Goal: Task Accomplishment & Management: Complete application form

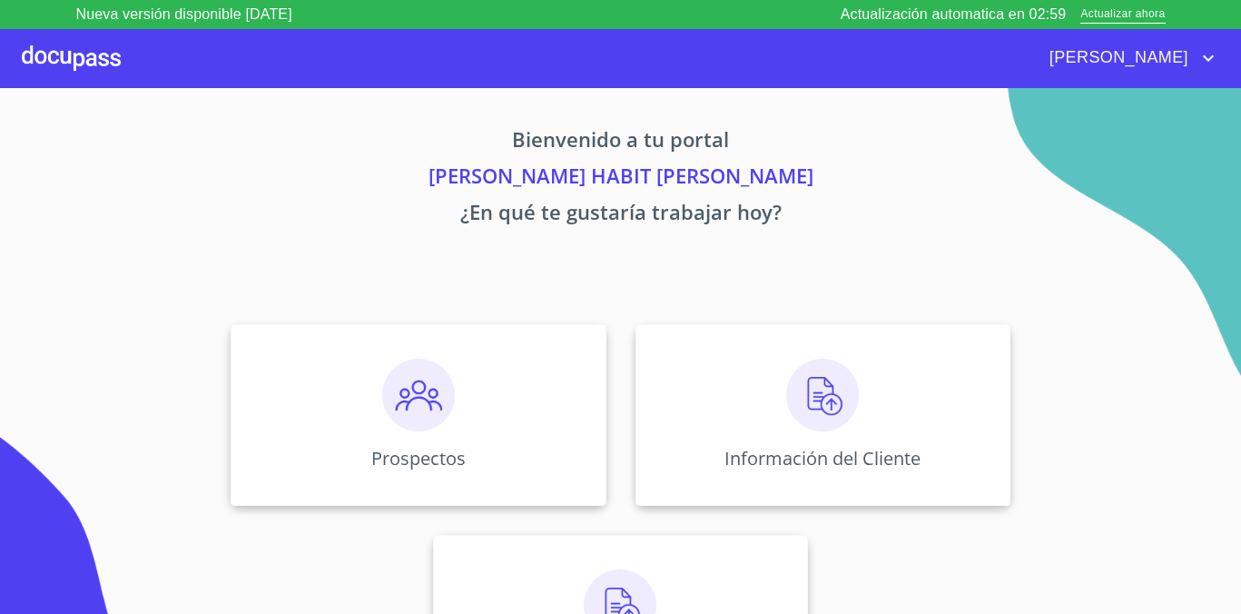
scroll to position [88, 0]
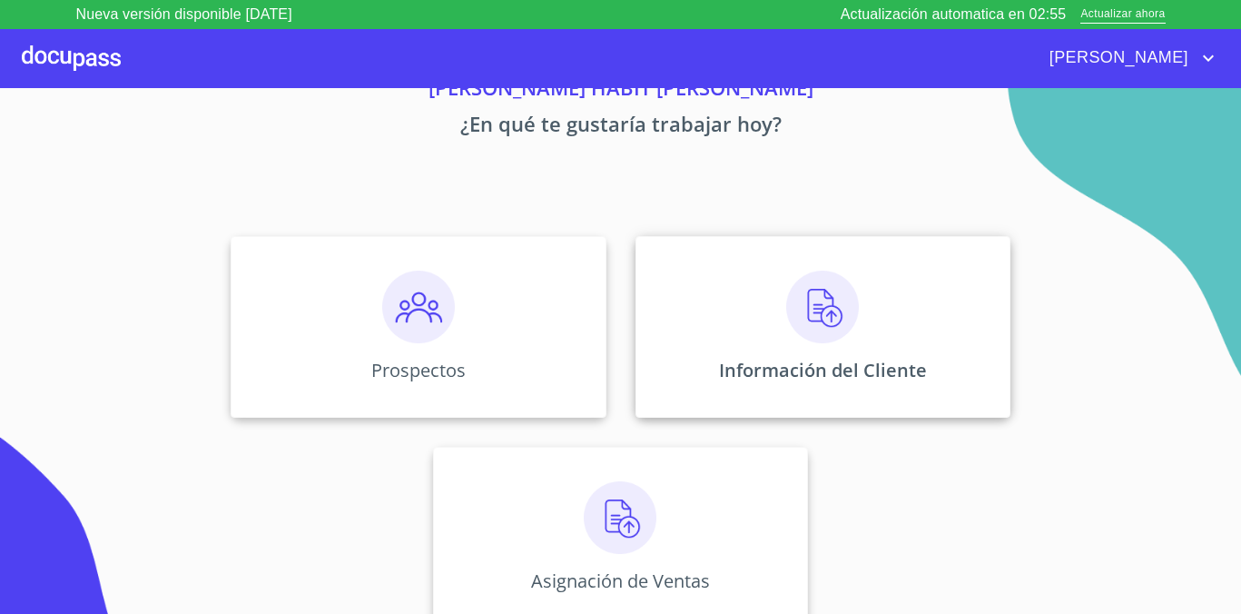
click at [730, 323] on div "Información del Cliente" at bounding box center [822, 327] width 375 height 182
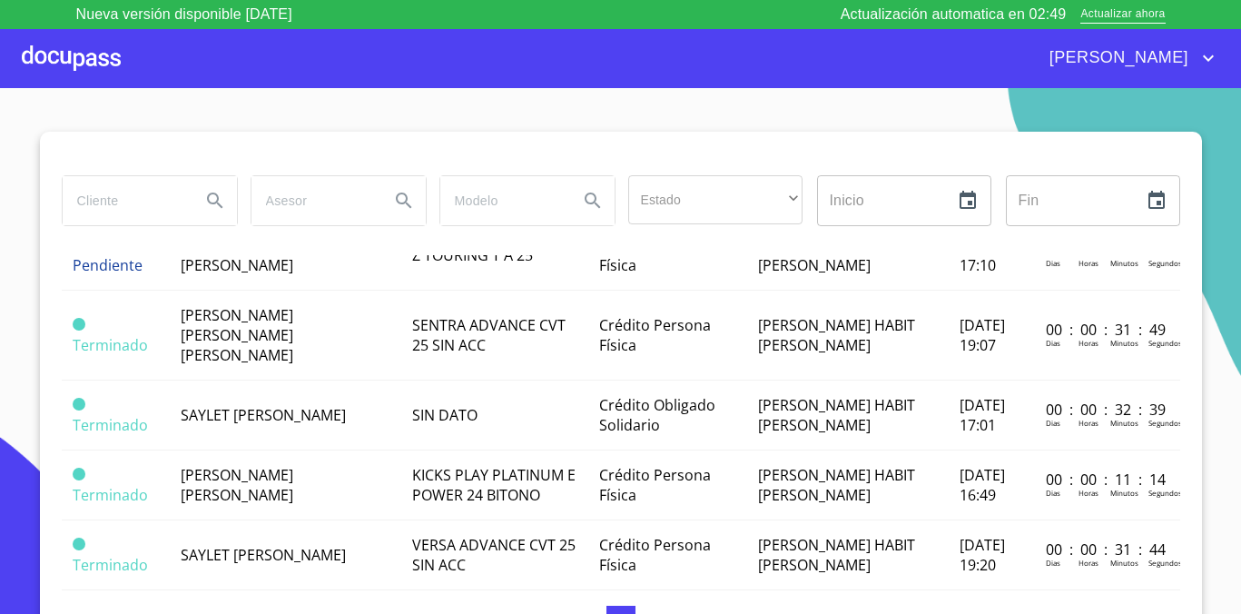
scroll to position [217, 0]
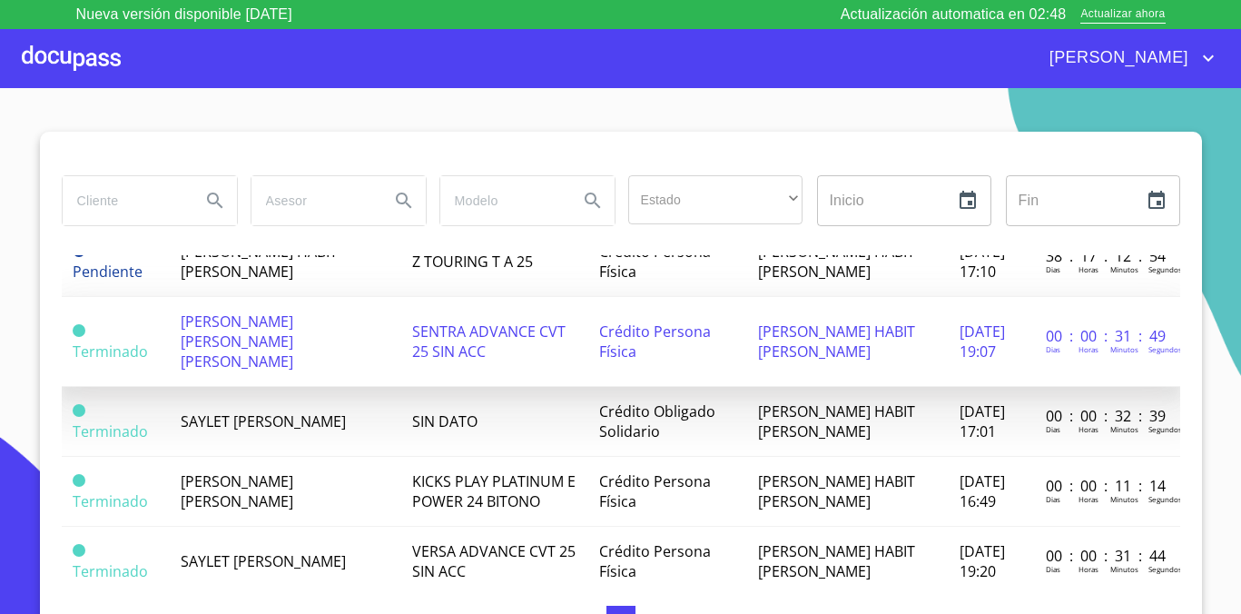
click at [447, 346] on td "SENTRA ADVANCE CVT 25 SIN ACC" at bounding box center [494, 342] width 187 height 90
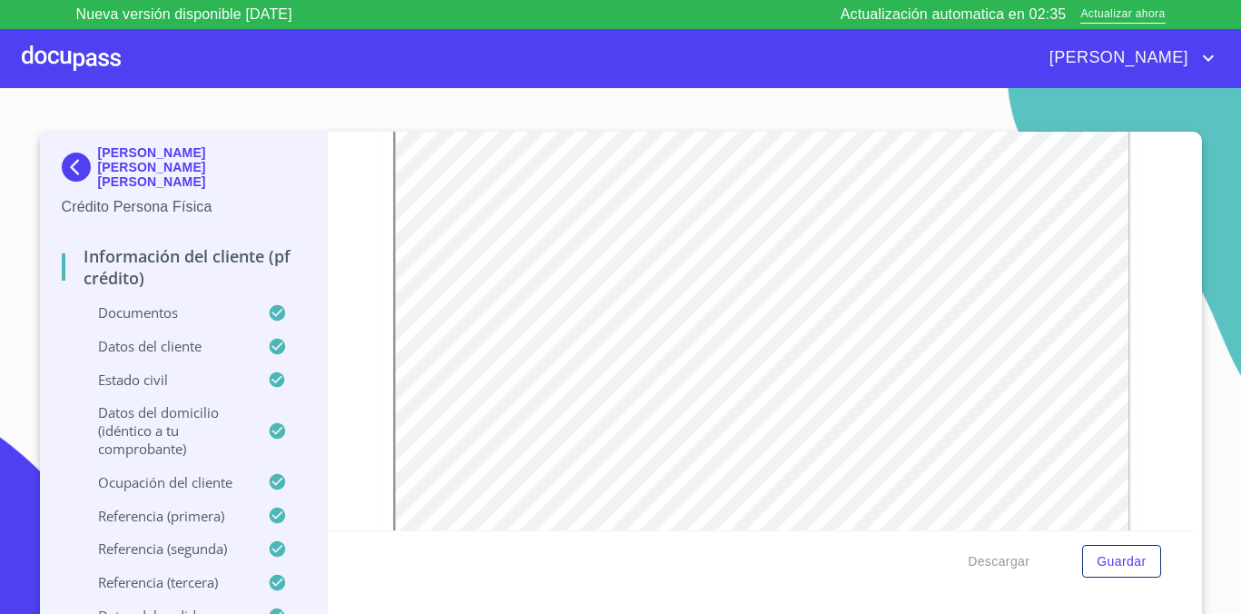
scroll to position [1123, 0]
click at [1110, 15] on span "Actualizar ahora" at bounding box center [1122, 14] width 84 height 19
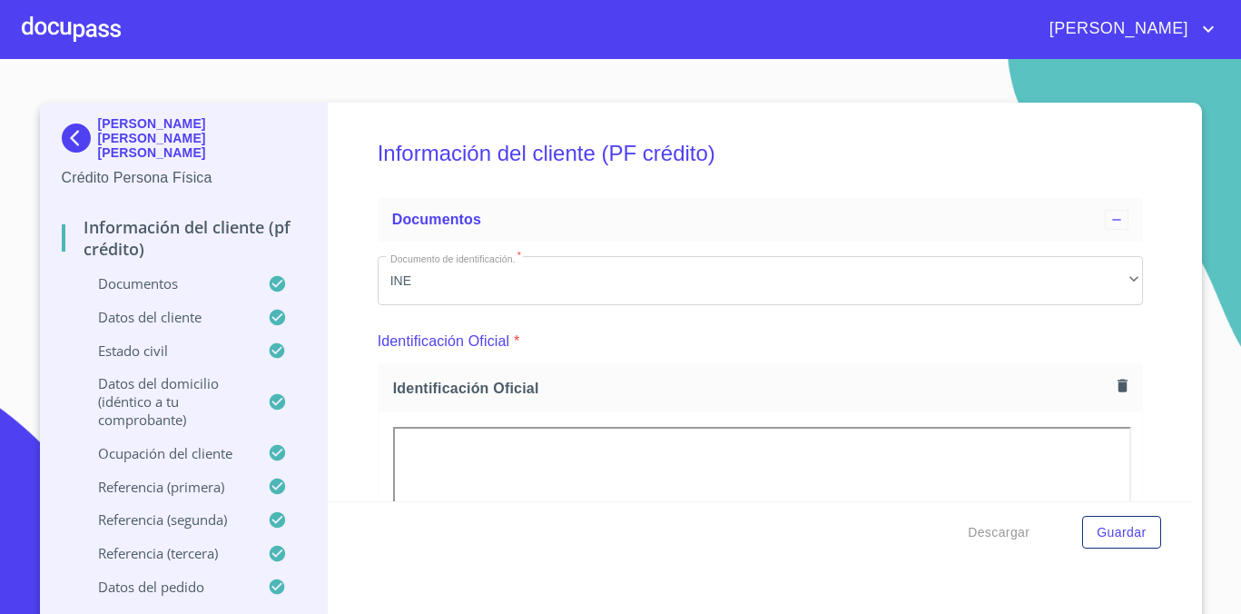
click at [83, 42] on div at bounding box center [71, 29] width 99 height 58
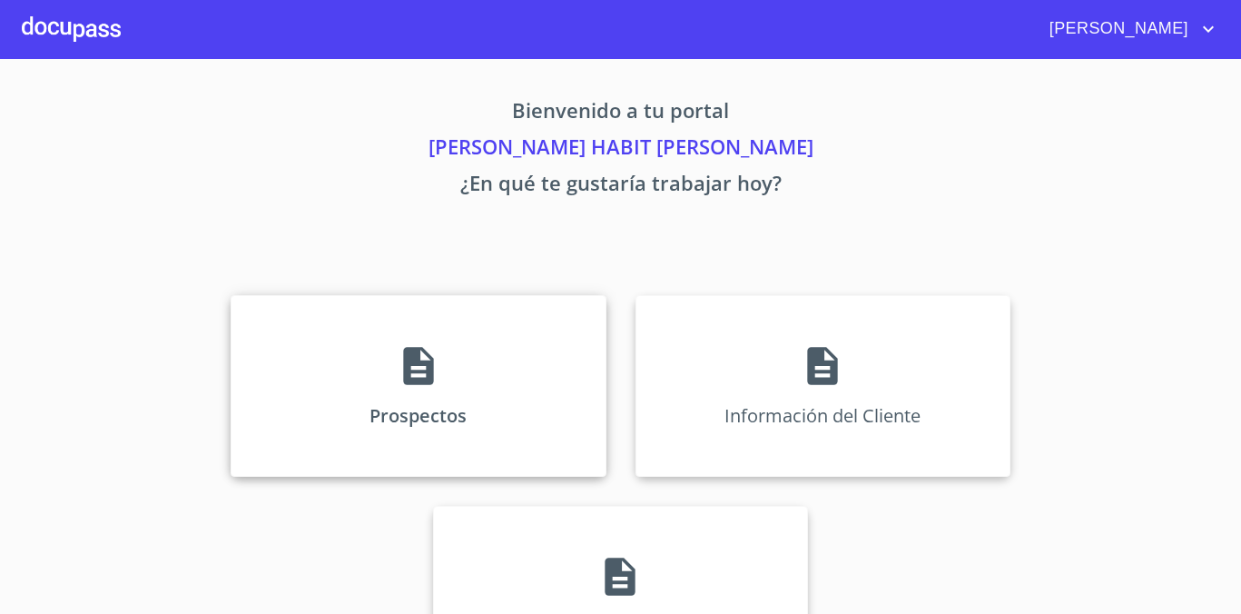
click at [458, 447] on div "Prospectos" at bounding box center [418, 386] width 375 height 182
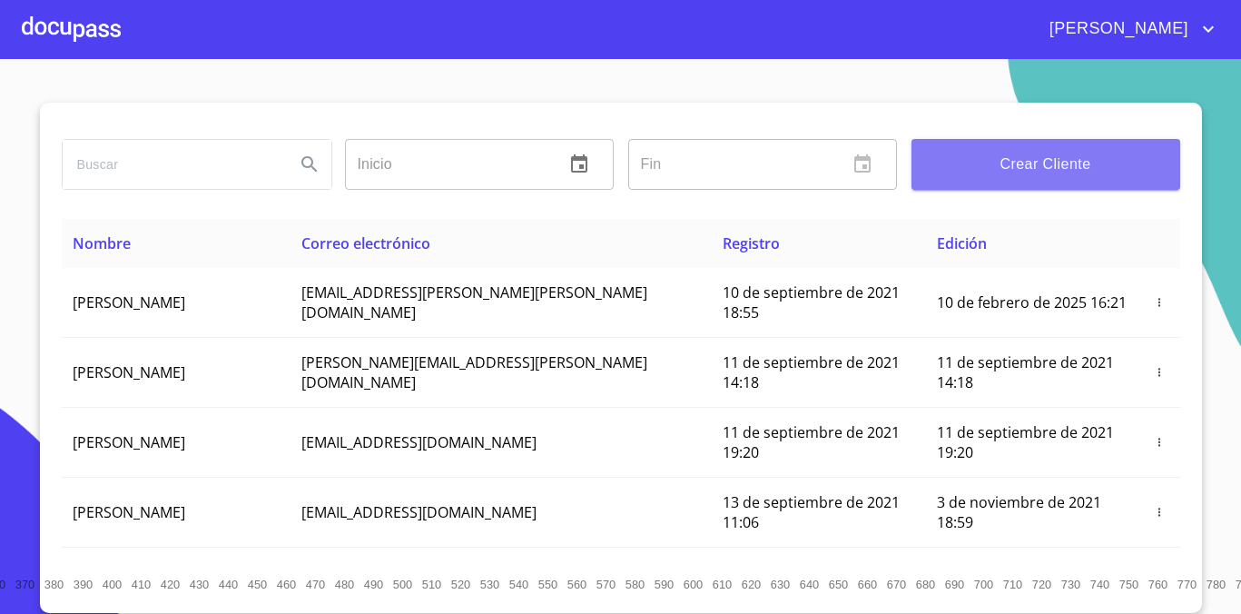
click at [922, 181] on button "Crear Cliente" at bounding box center [1045, 164] width 269 height 51
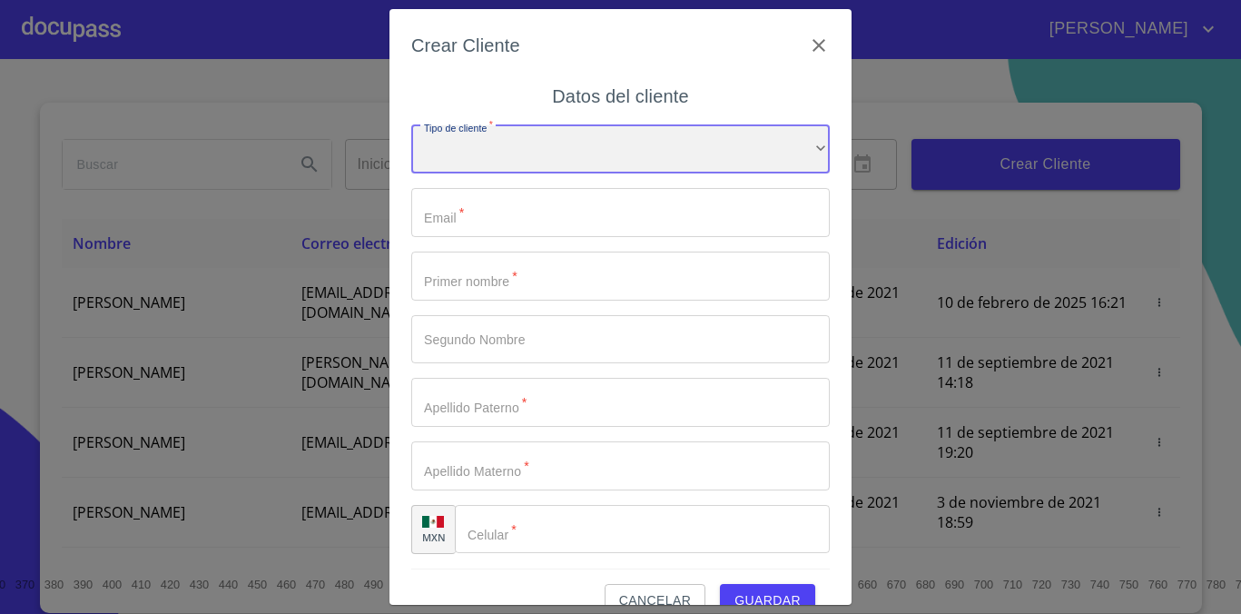
click at [773, 132] on div "​" at bounding box center [620, 149] width 418 height 49
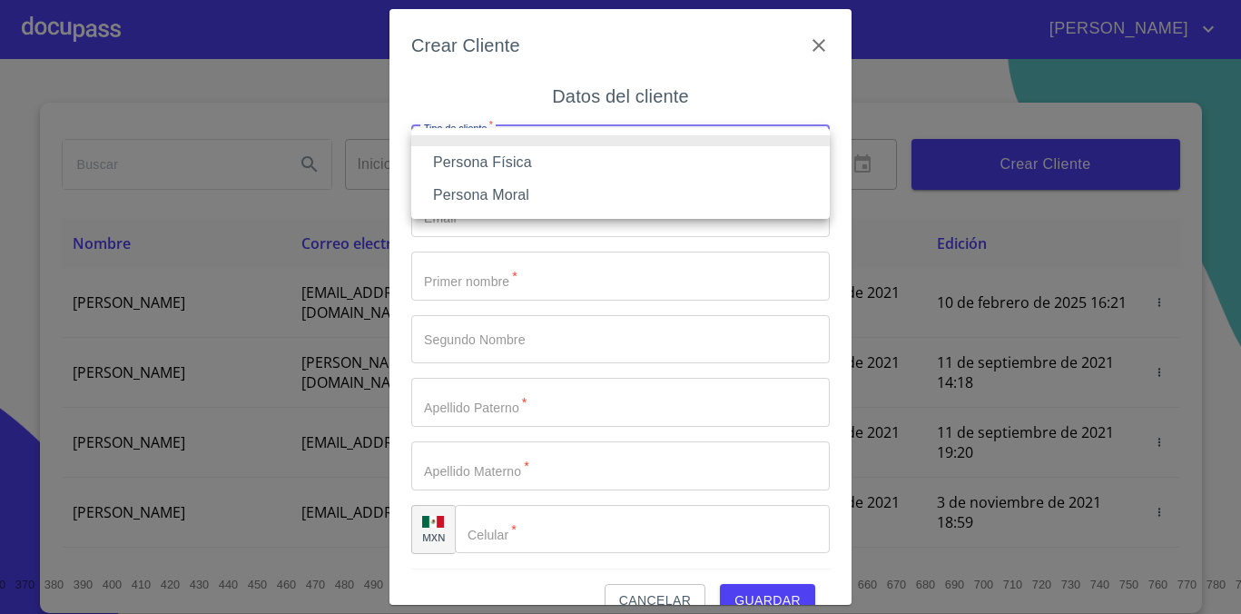
click at [746, 168] on li "Persona Física" at bounding box center [620, 162] width 418 height 33
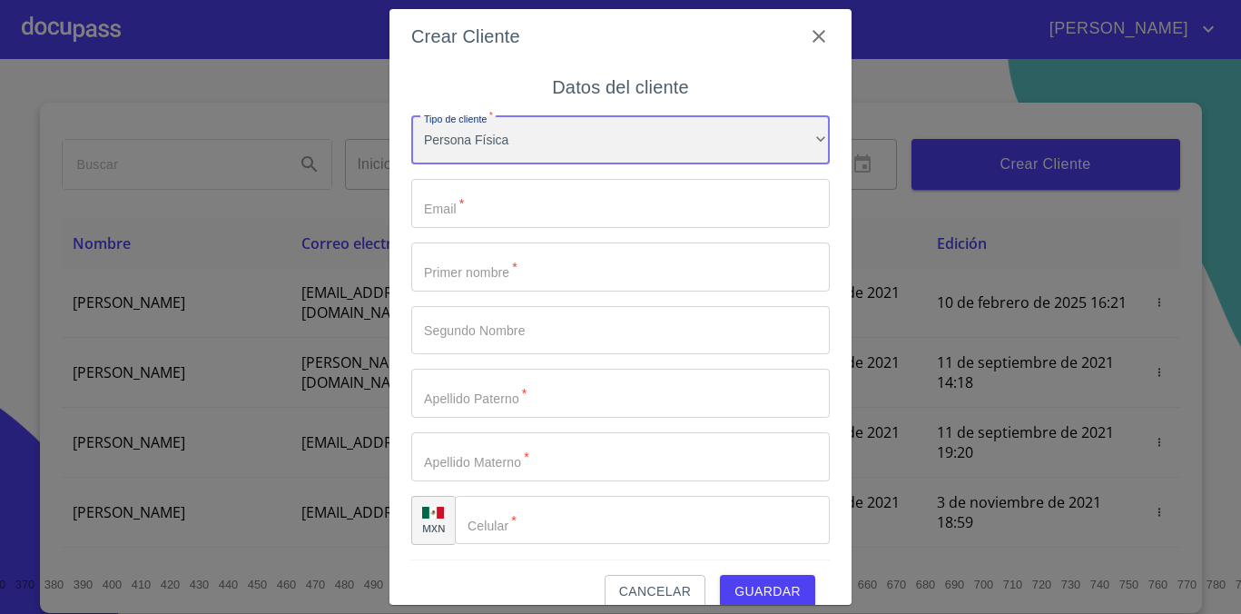
scroll to position [34, 0]
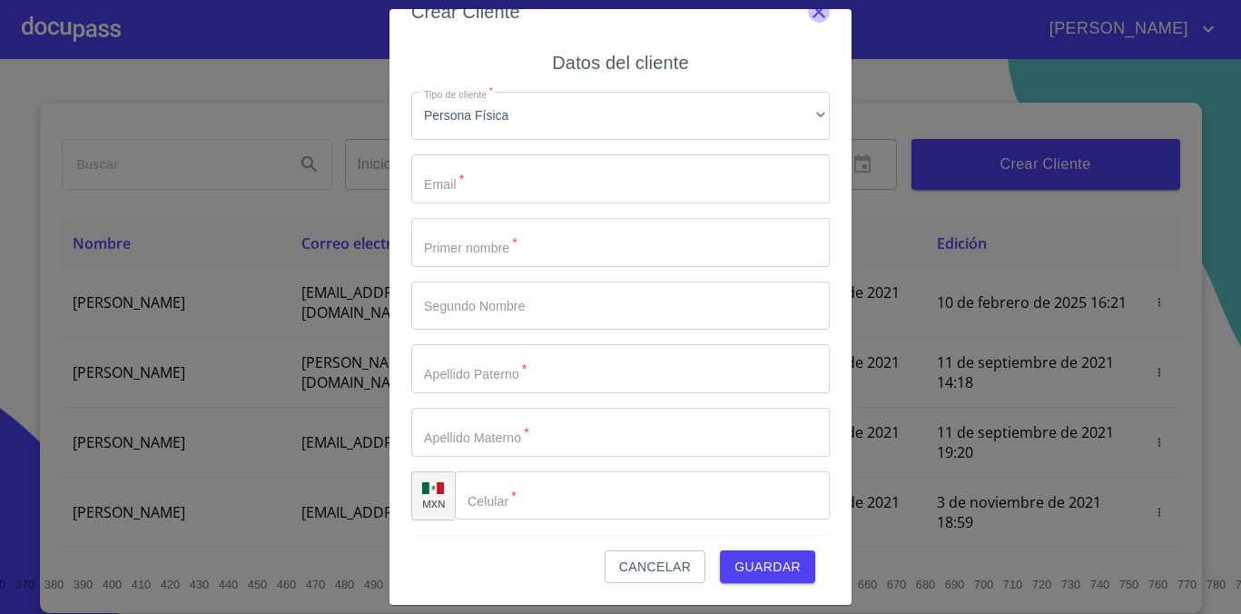
click at [820, 14] on icon "button" at bounding box center [819, 12] width 22 height 22
